Goal: Find specific page/section: Find specific page/section

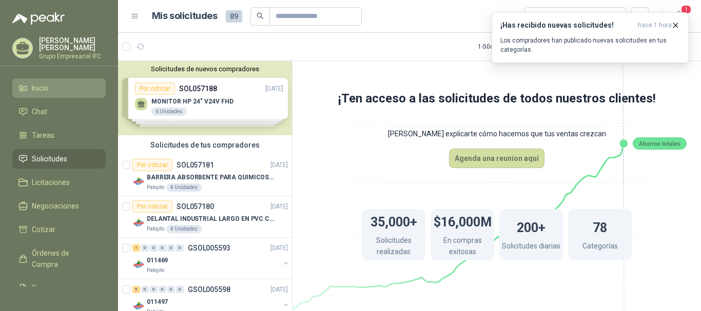
click at [40, 90] on span "Inicio" at bounding box center [40, 88] width 16 height 11
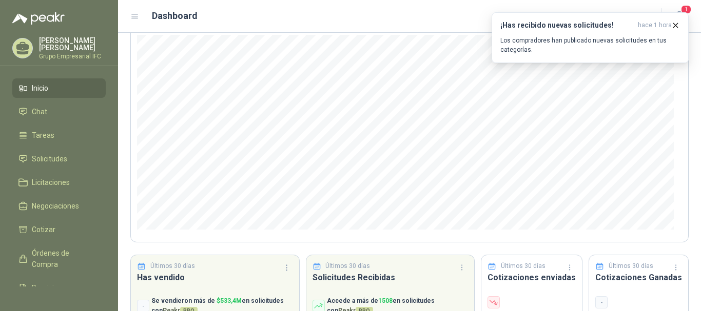
scroll to position [103, 0]
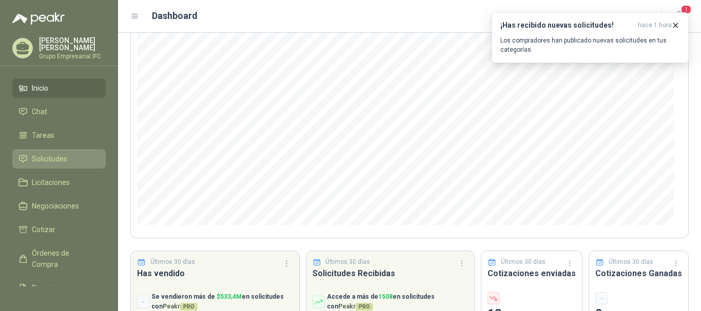
click at [54, 157] on span "Solicitudes" at bounding box center [49, 158] width 35 height 11
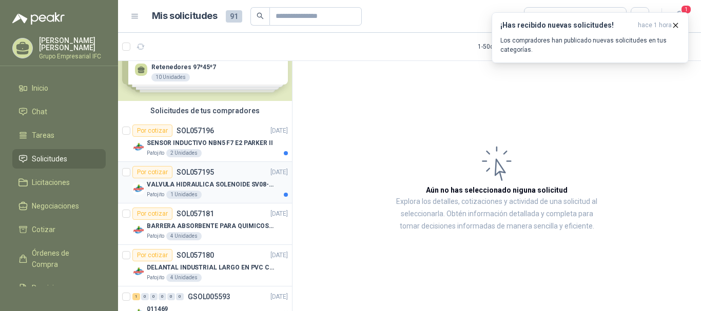
scroll to position [51, 0]
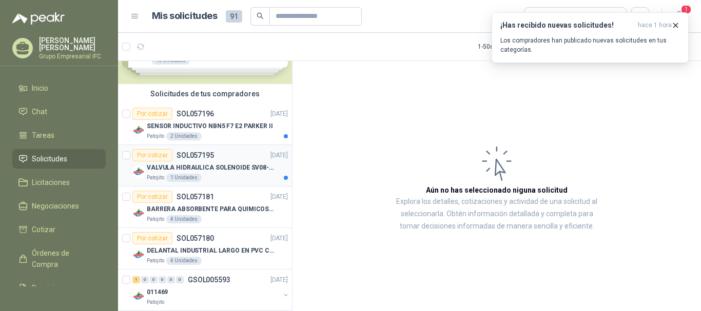
click at [225, 164] on p "VALVULA HIDRAULICA SOLENOIDE SV08-20" at bounding box center [211, 168] width 128 height 10
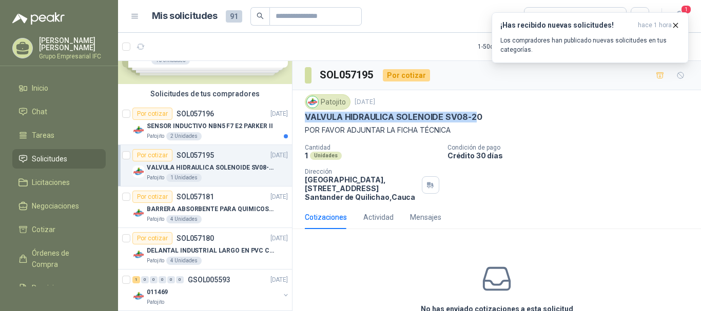
drag, startPoint x: 306, startPoint y: 116, endPoint x: 474, endPoint y: 115, distance: 167.2
click at [474, 115] on p "VALVULA HIDRAULICA SOLENOIDE SV08-20" at bounding box center [394, 117] width 178 height 11
click at [484, 118] on div "VALVULA HIDRAULICA SOLENOIDE SV08-20" at bounding box center [497, 117] width 384 height 11
copy p "VALVULA HIDRAULICA SOLENOIDE SV08-20"
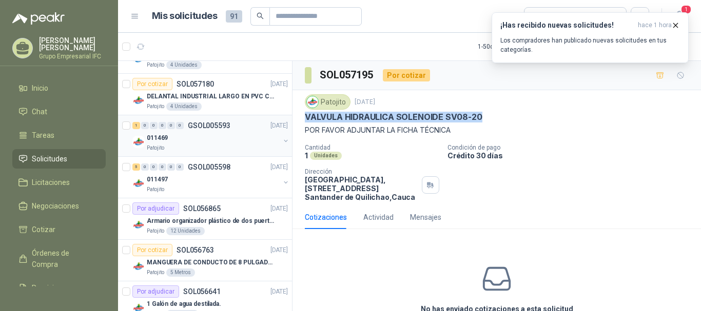
scroll to position [205, 0]
